Goal: Understand process/instructions: Learn how to perform a task or action

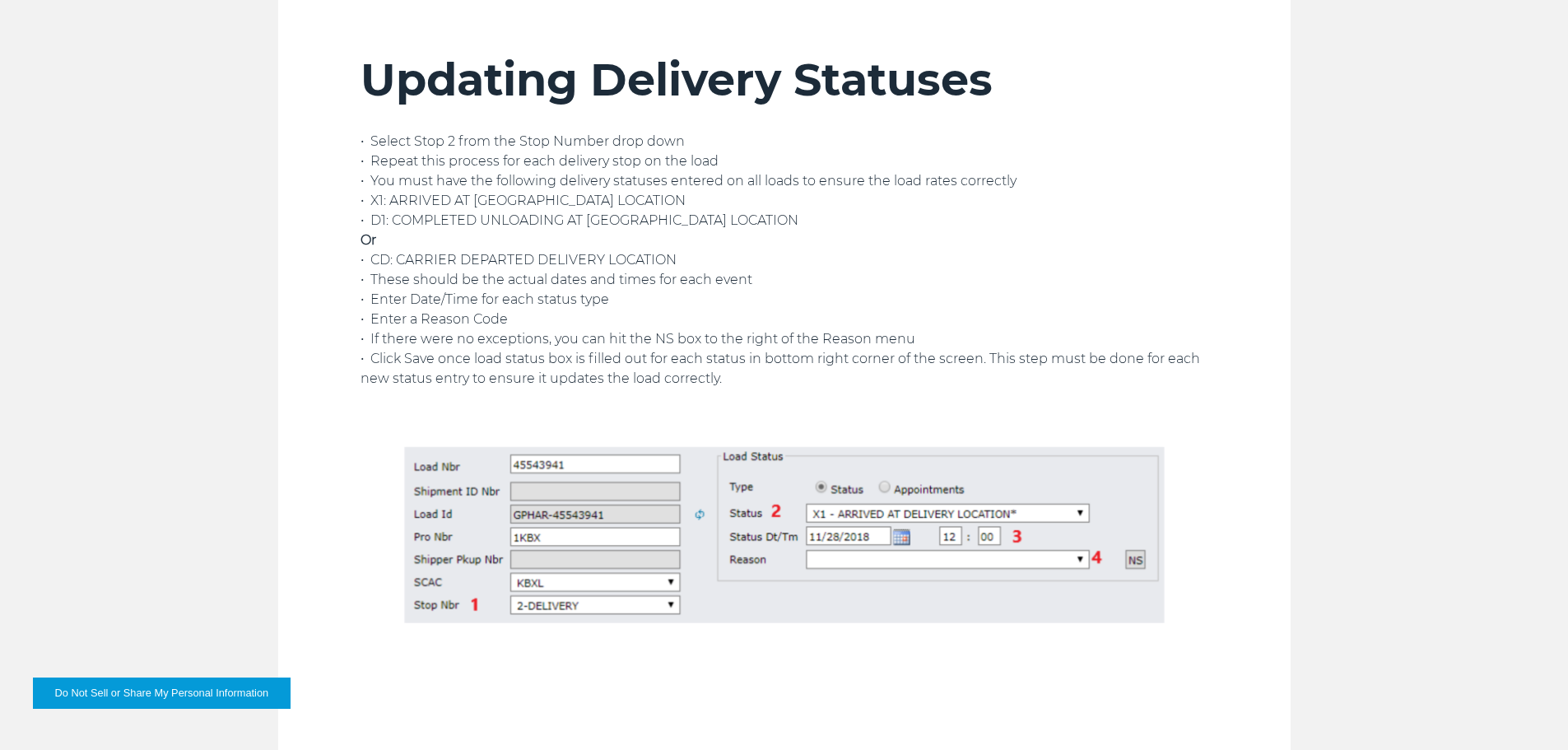
scroll to position [3375, 0]
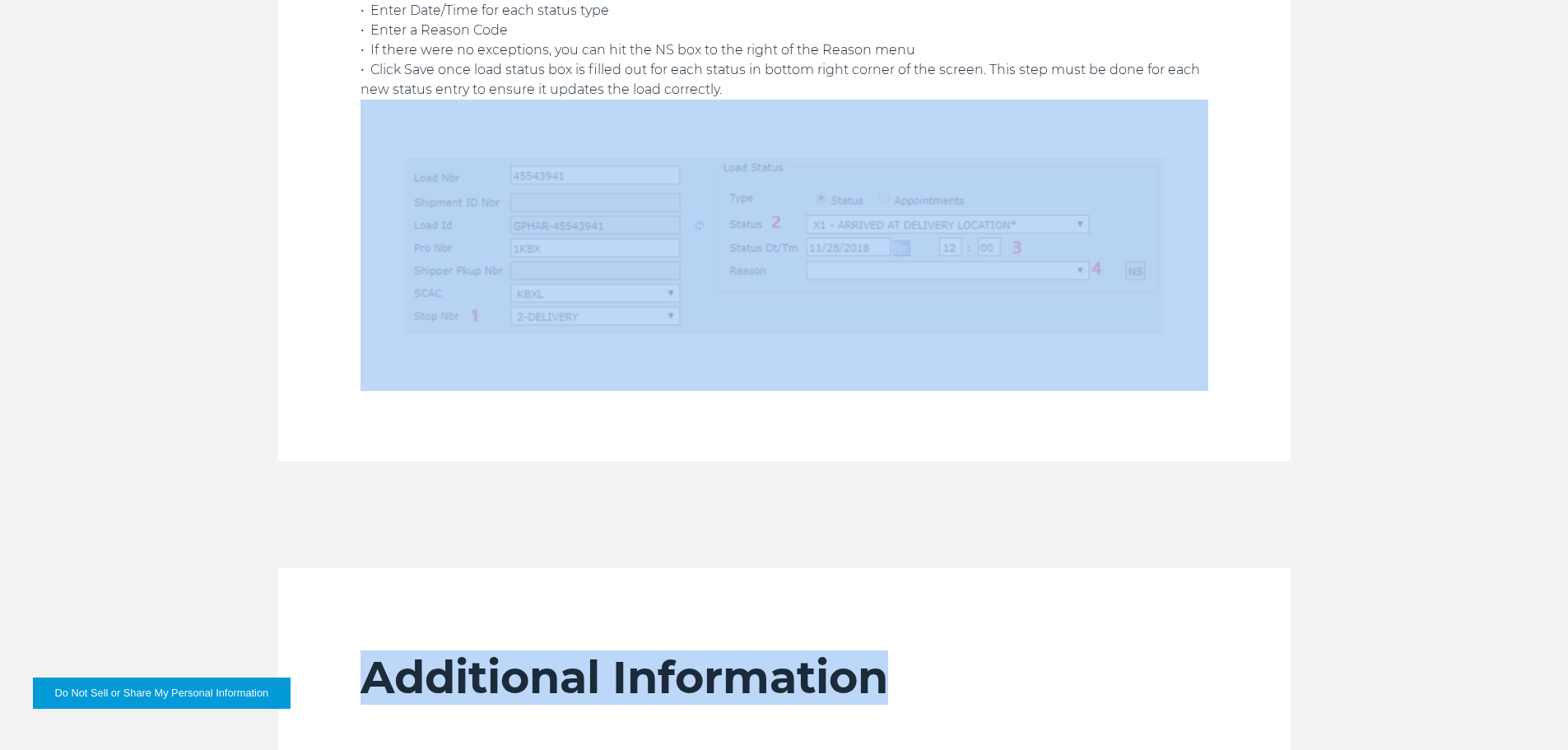
drag, startPoint x: 1564, startPoint y: 434, endPoint x: 1535, endPoint y: 521, distance: 91.7
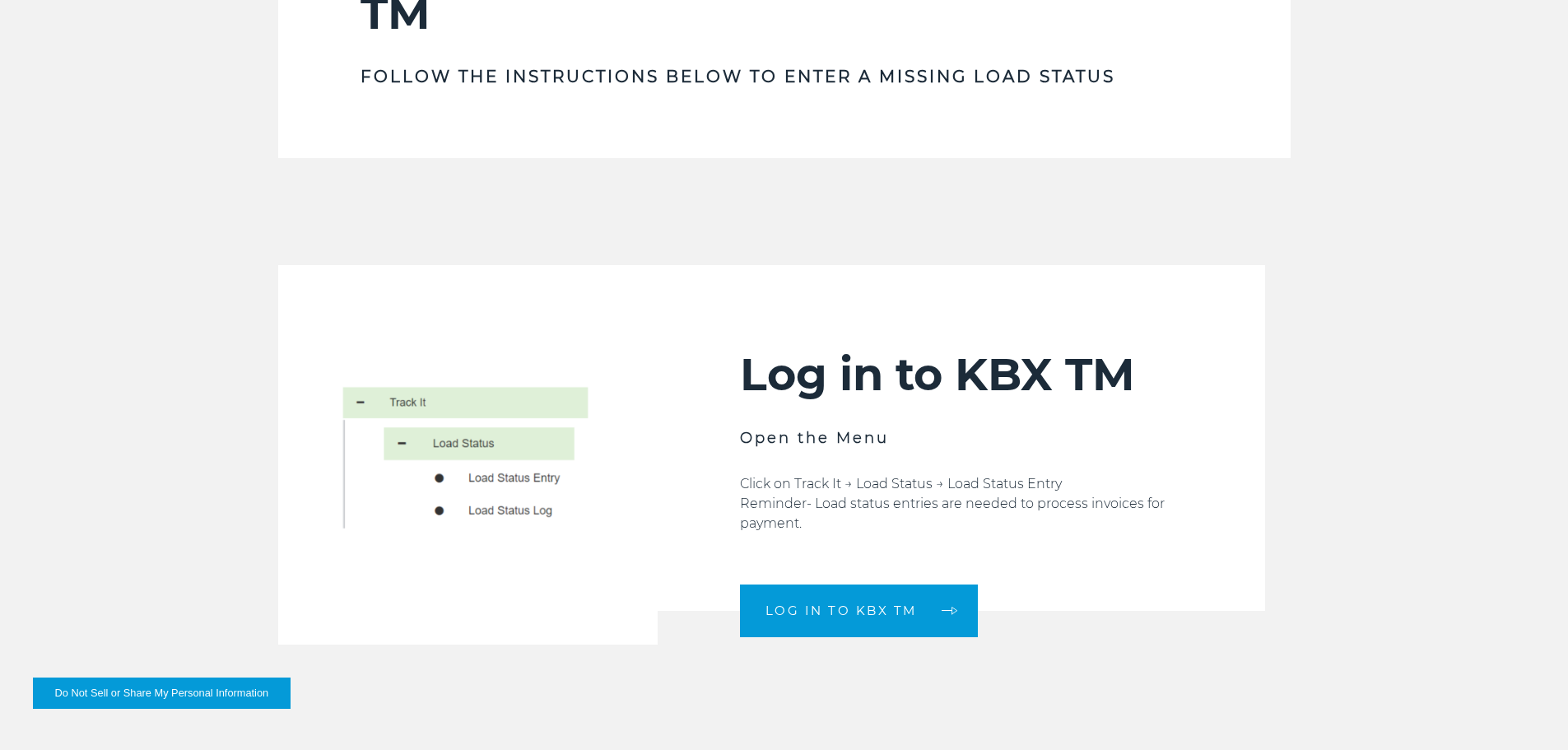
scroll to position [653, 0]
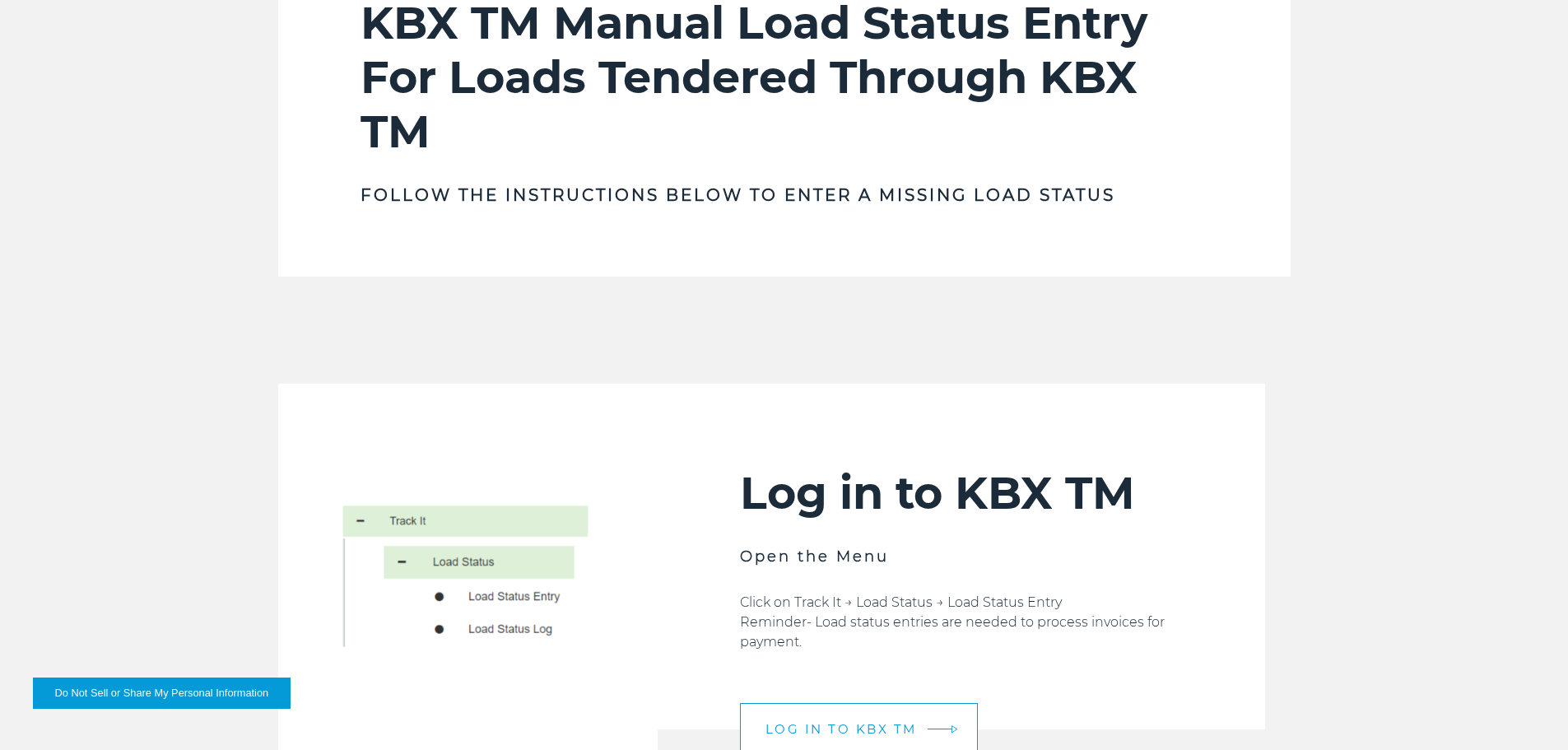
click at [843, 716] on link "LOG IN TO KBX TM" at bounding box center [859, 730] width 238 height 53
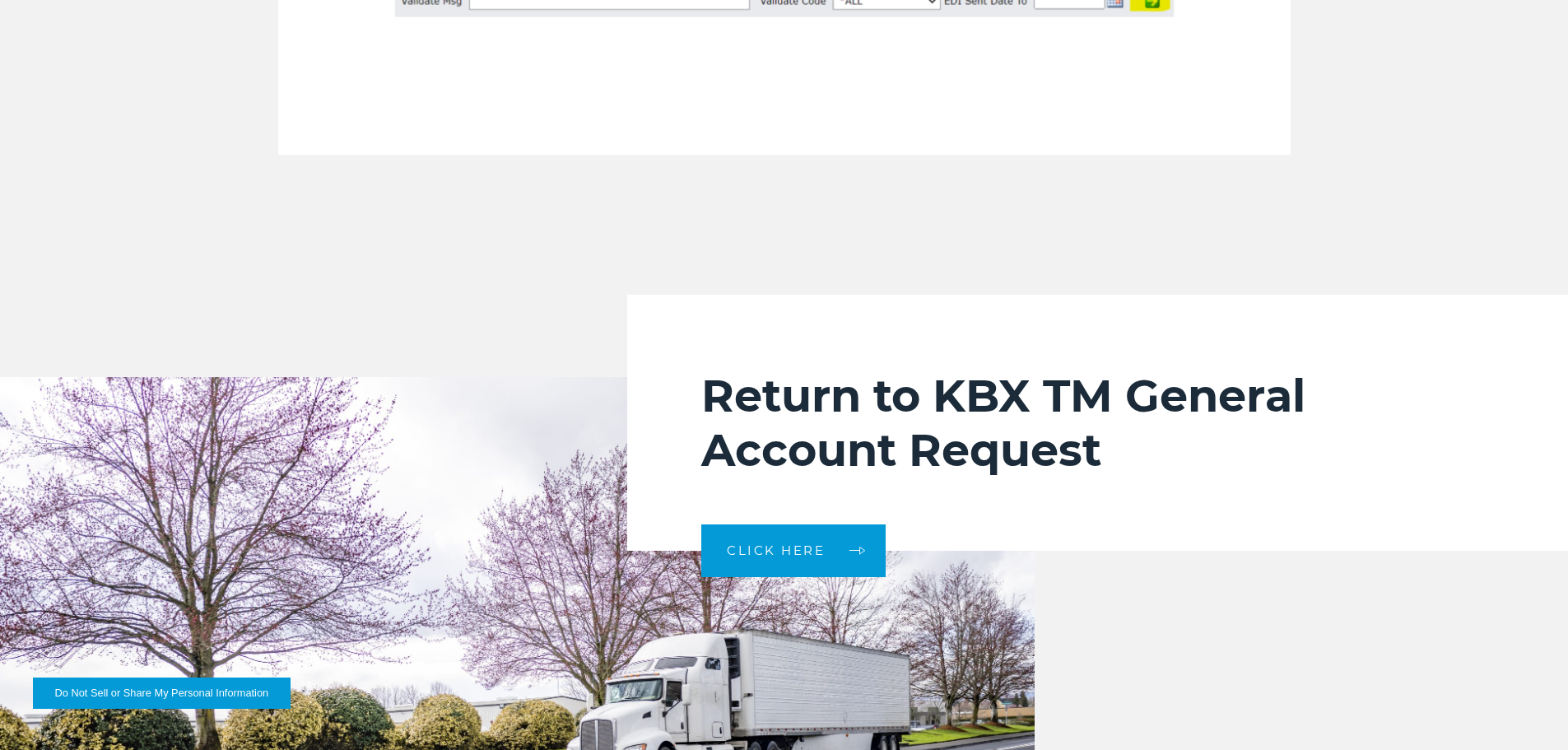
scroll to position [4686, 0]
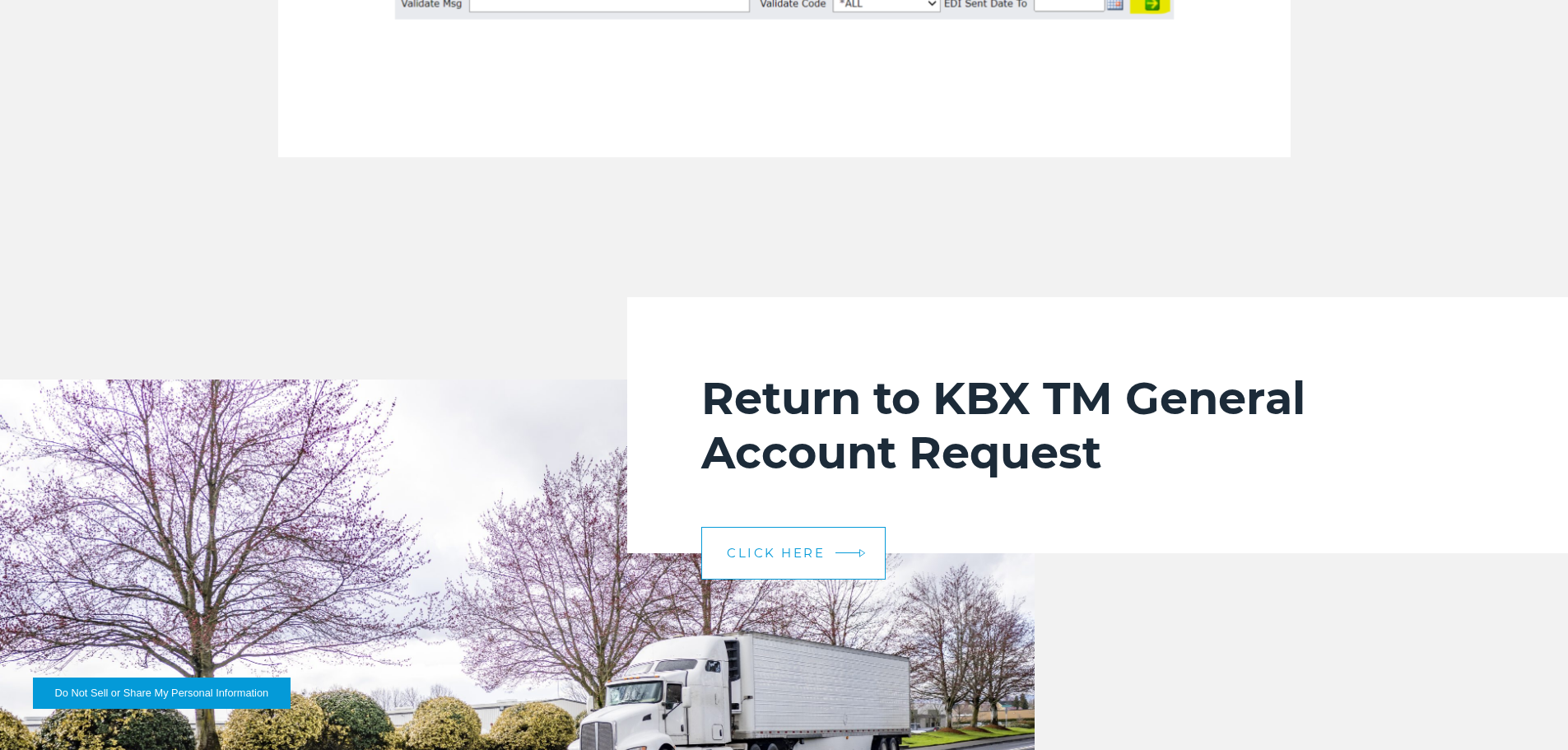
click at [817, 556] on span "CLICK HERE" at bounding box center [776, 553] width 98 height 12
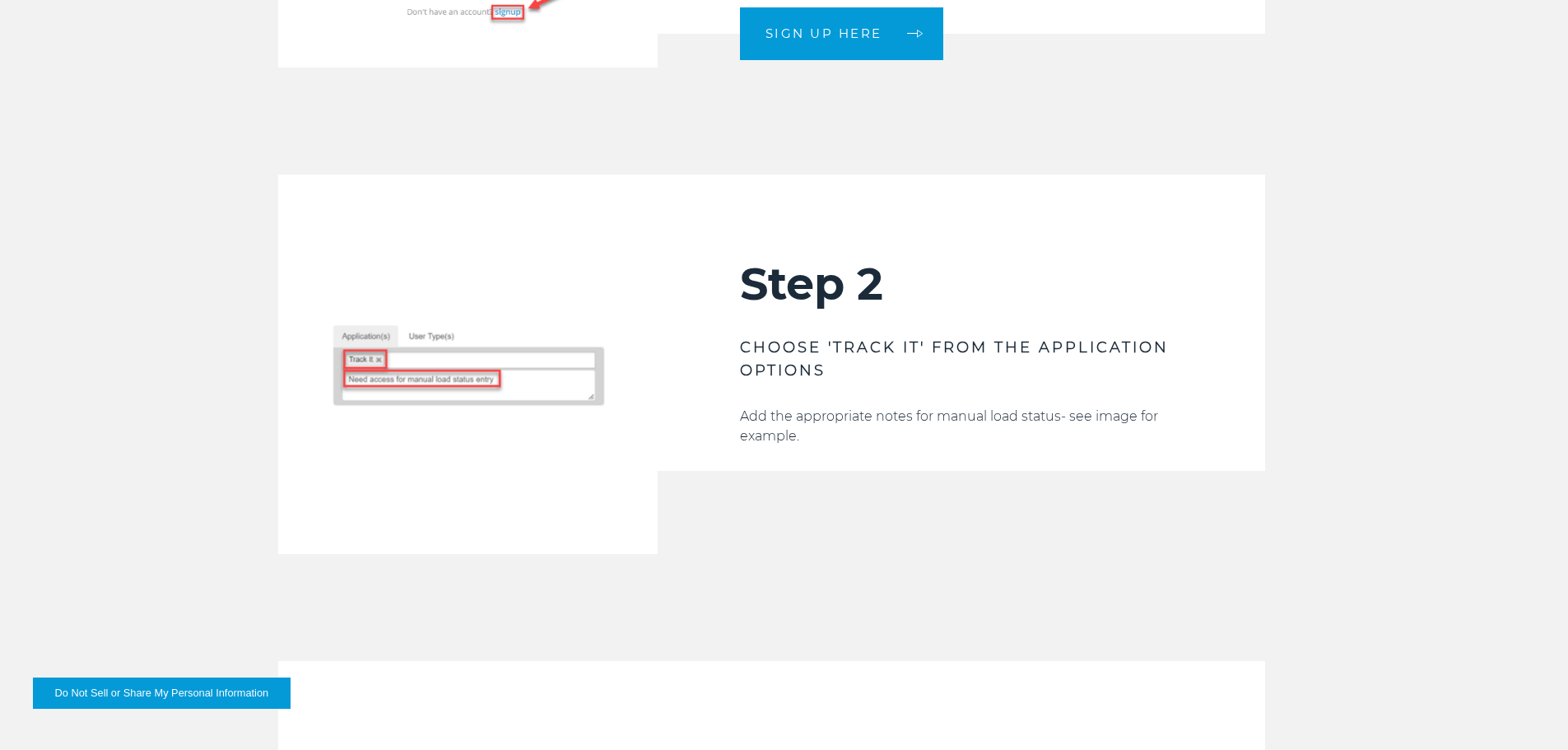
scroll to position [1811, 0]
